Goal: Information Seeking & Learning: Learn about a topic

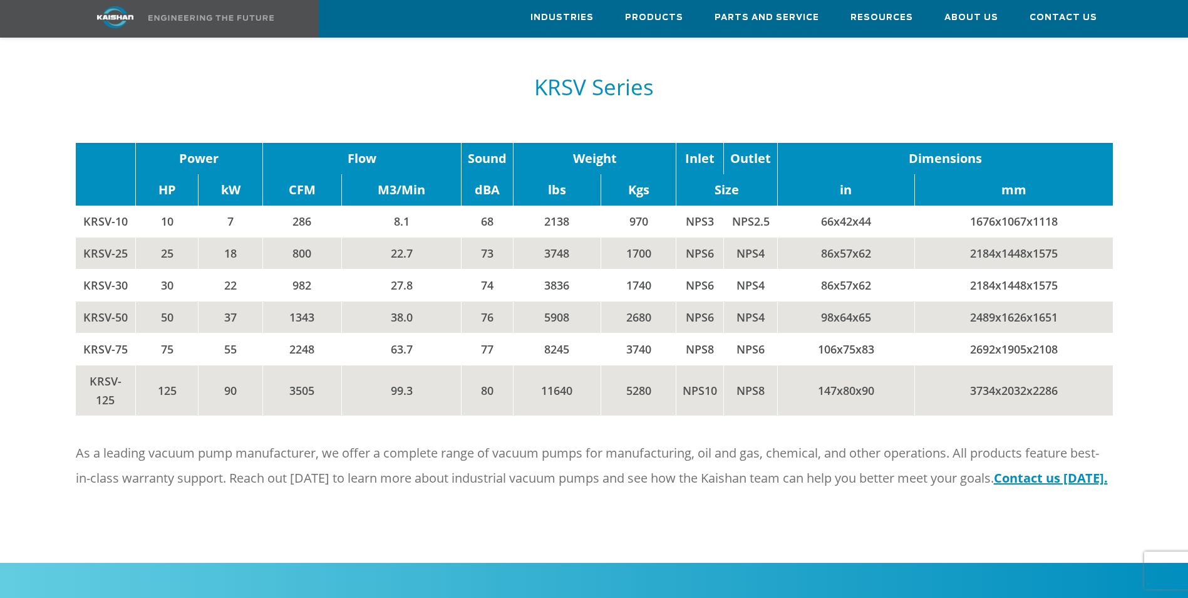
scroll to position [1441, 0]
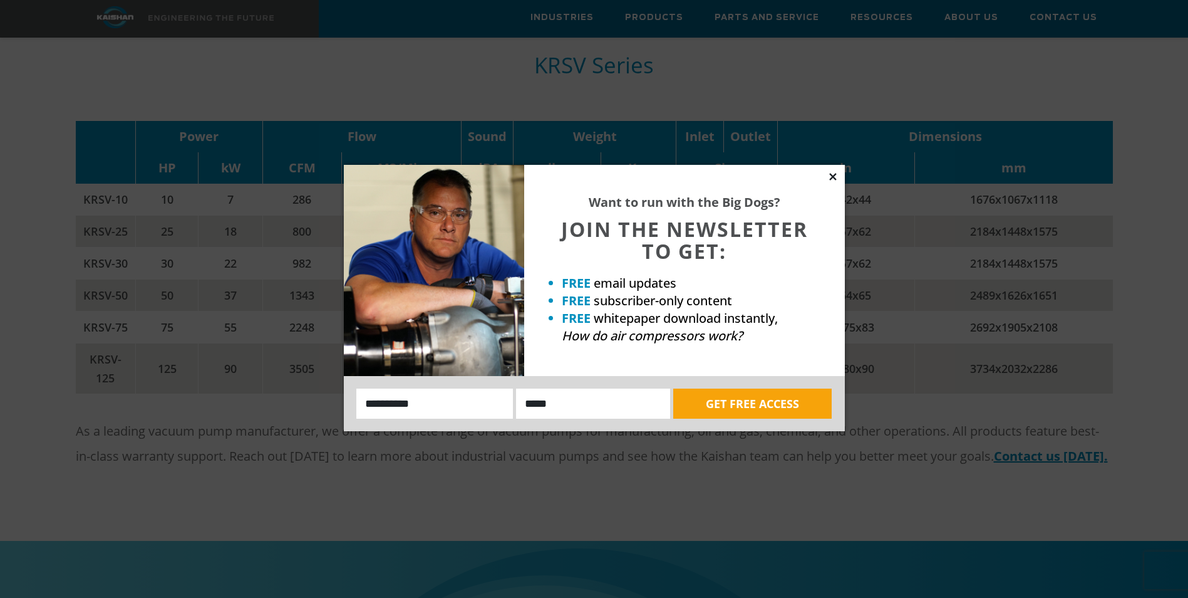
click at [832, 174] on icon at bounding box center [832, 176] width 11 height 11
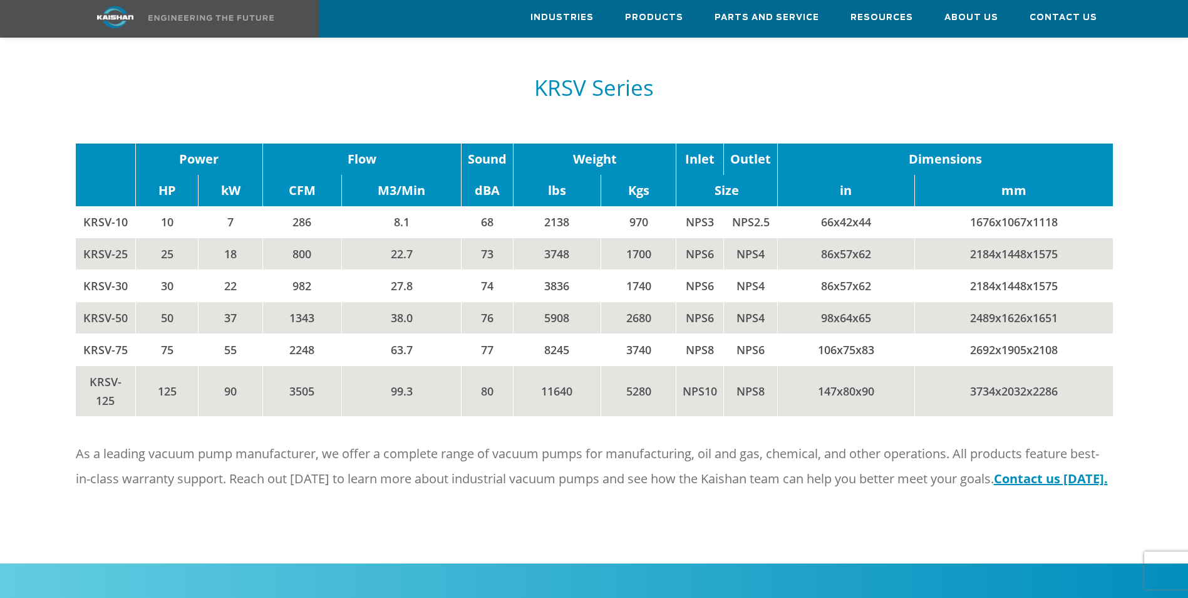
scroll to position [1441, 0]
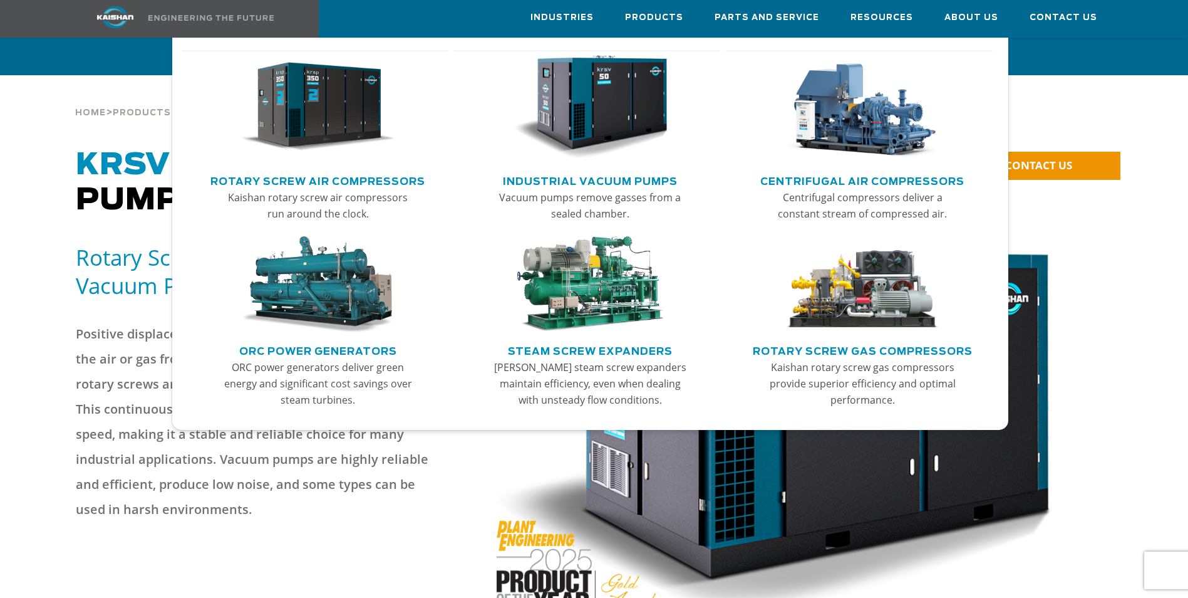
scroll to position [1441, 0]
